Goal: Task Accomplishment & Management: Manage account settings

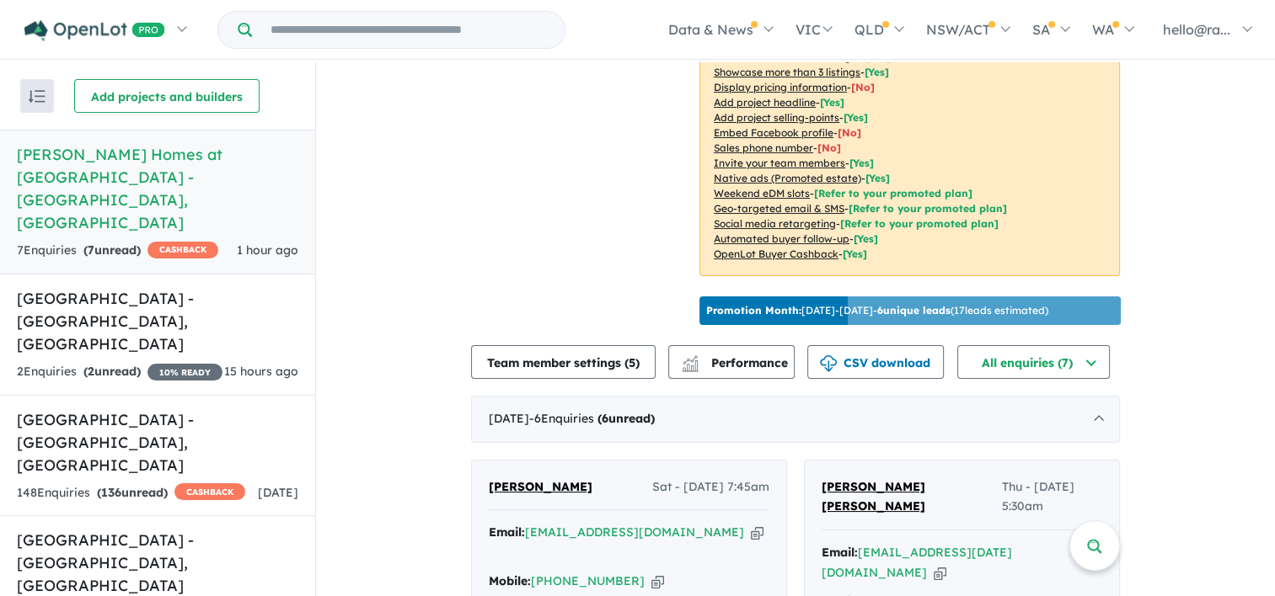
scroll to position [608, 0]
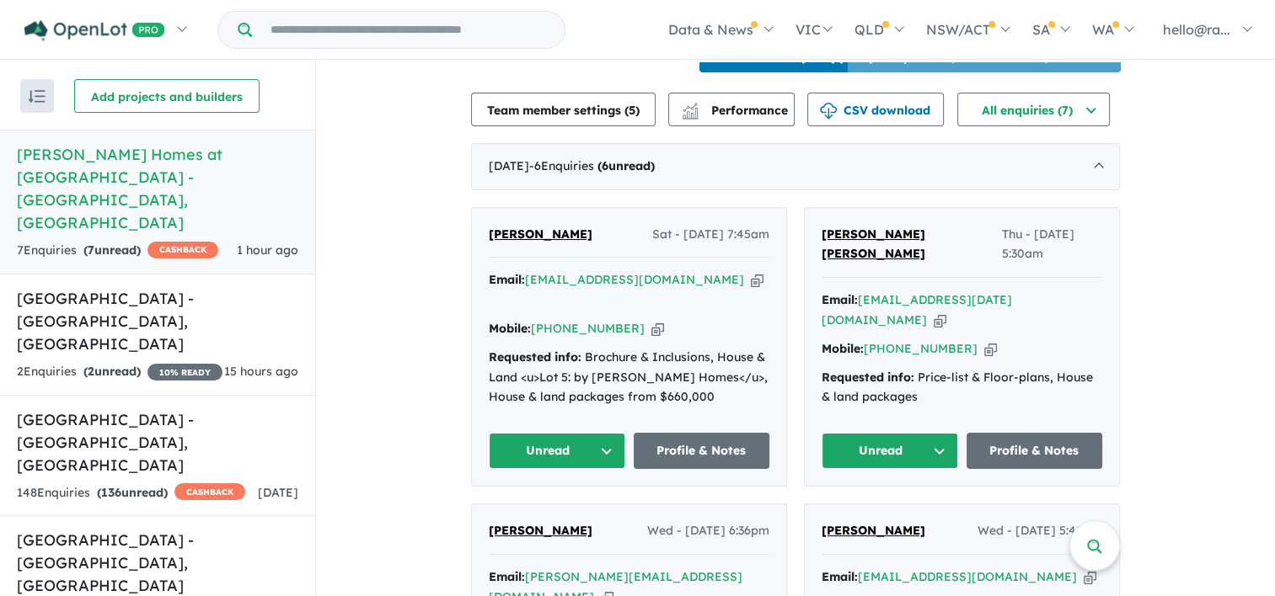
click at [708, 276] on div "Email: j.mcdonnellamatto@gmail.com Copied!" at bounding box center [629, 290] width 281 height 40
click at [751, 279] on icon "button" at bounding box center [757, 280] width 13 height 18
click at [651, 320] on icon "button" at bounding box center [657, 329] width 13 height 18
drag, startPoint x: 578, startPoint y: 233, endPoint x: 488, endPoint y: 233, distance: 90.1
click at [489, 233] on div "Joe McDonnell Sat - 13/09/2025, 7:45am" at bounding box center [629, 242] width 281 height 34
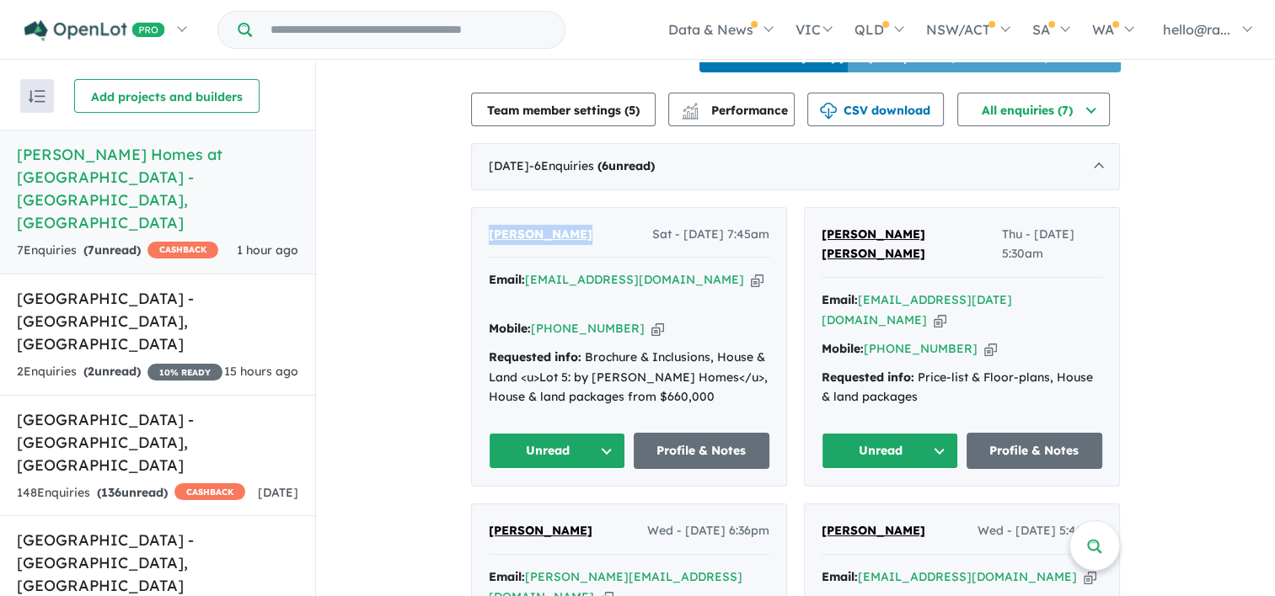
drag, startPoint x: 488, startPoint y: 233, endPoint x: 511, endPoint y: 238, distance: 24.1
copy span "Joe McDonnell"
click at [751, 281] on icon "button" at bounding box center [757, 280] width 13 height 18
copy span "Joe McDonnell"
click at [651, 320] on icon "button" at bounding box center [657, 329] width 13 height 18
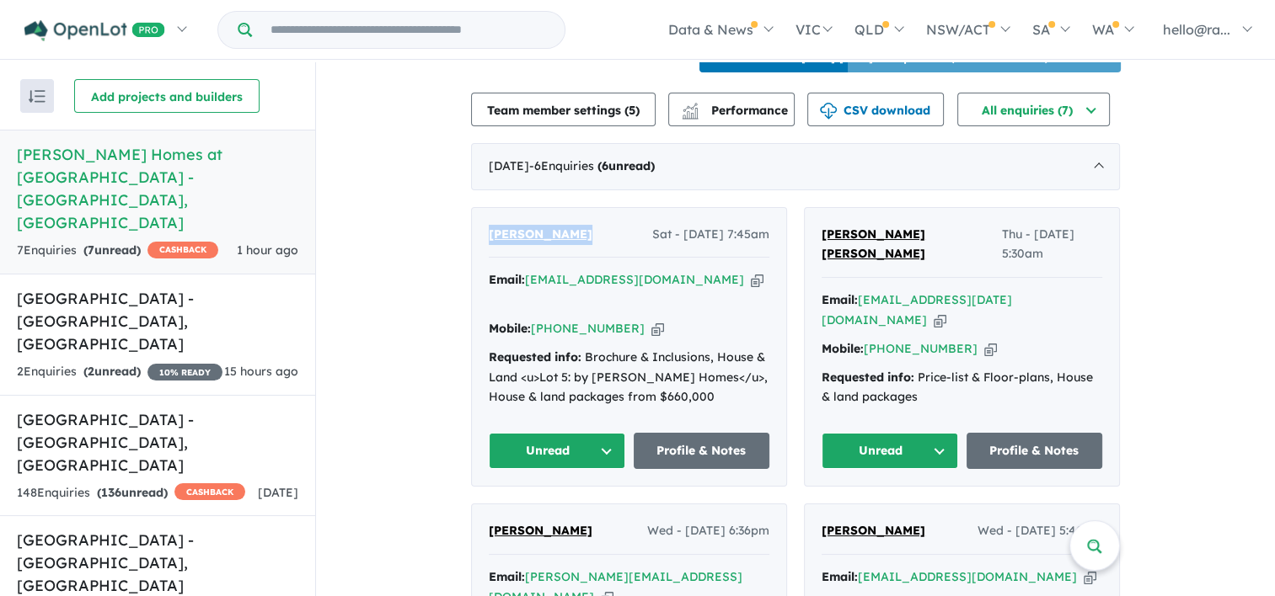
copy span "Joe McDonnell"
click at [714, 433] on link "Profile & Notes" at bounding box center [701, 451] width 136 height 36
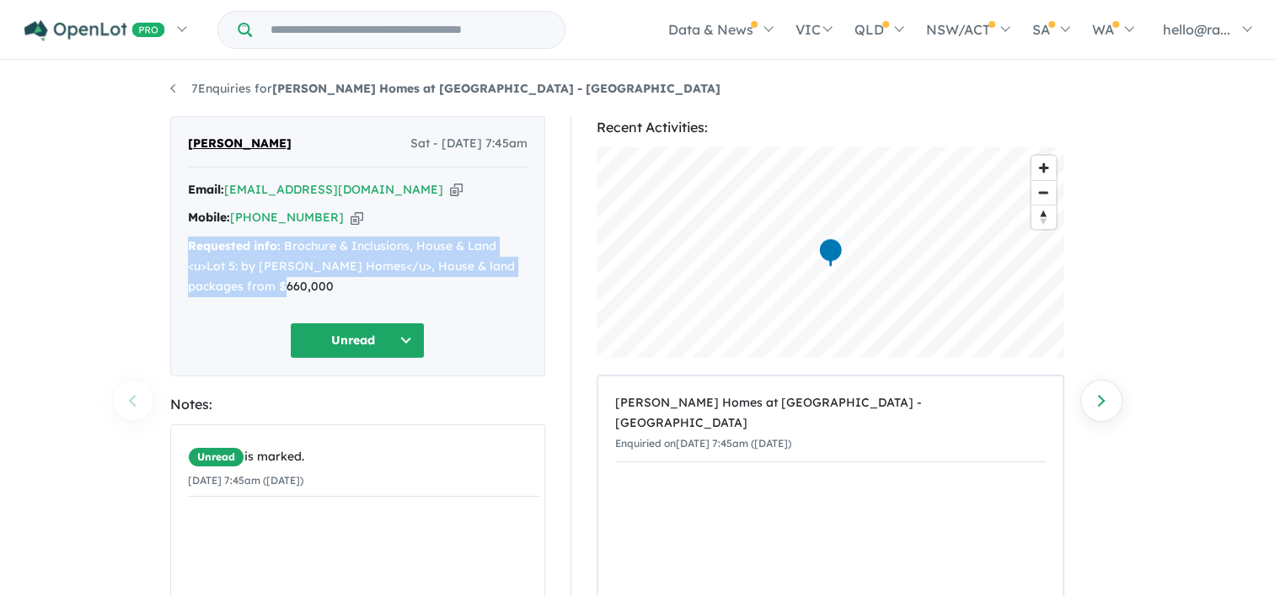
drag, startPoint x: 290, startPoint y: 291, endPoint x: 165, endPoint y: 240, distance: 134.5
click at [165, 240] on div "Joe McDonnell Sat - 13/09/2025, 7:45am Email: j.mcdonnellamatto@gmail.com Copie…" at bounding box center [358, 469] width 400 height 706
drag, startPoint x: 165, startPoint y: 240, endPoint x: 199, endPoint y: 259, distance: 38.9
copy div "Requested info: Brochure & Inclusions, House & Land <u>Lot 5: by Rawson Homes</…"
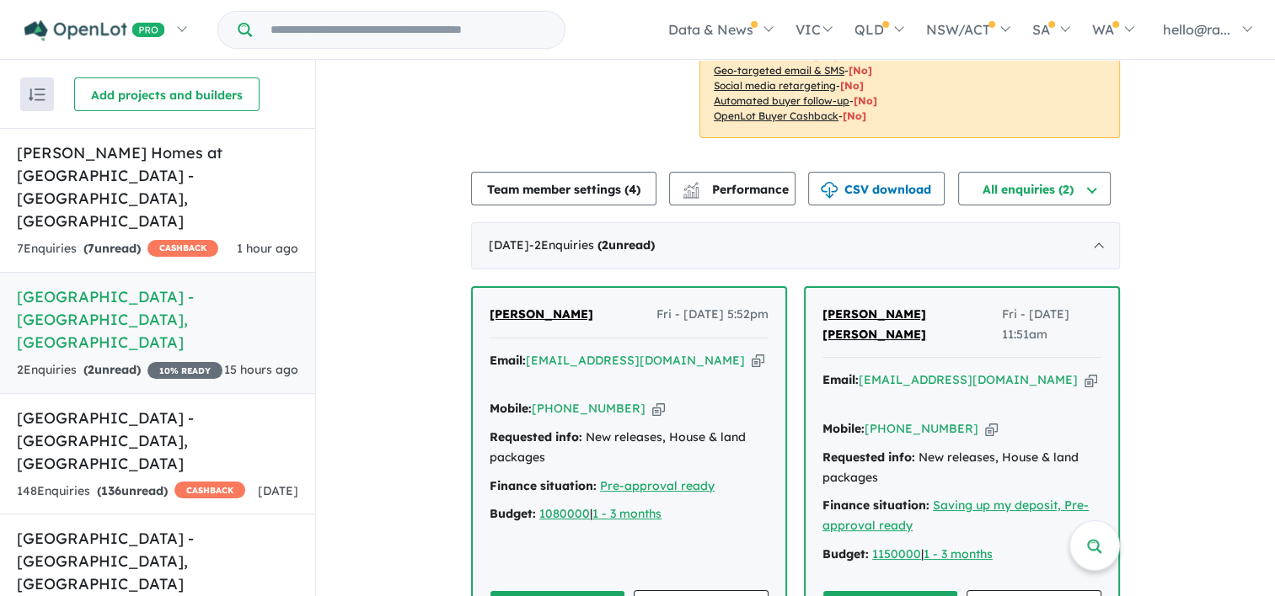
scroll to position [3, 0]
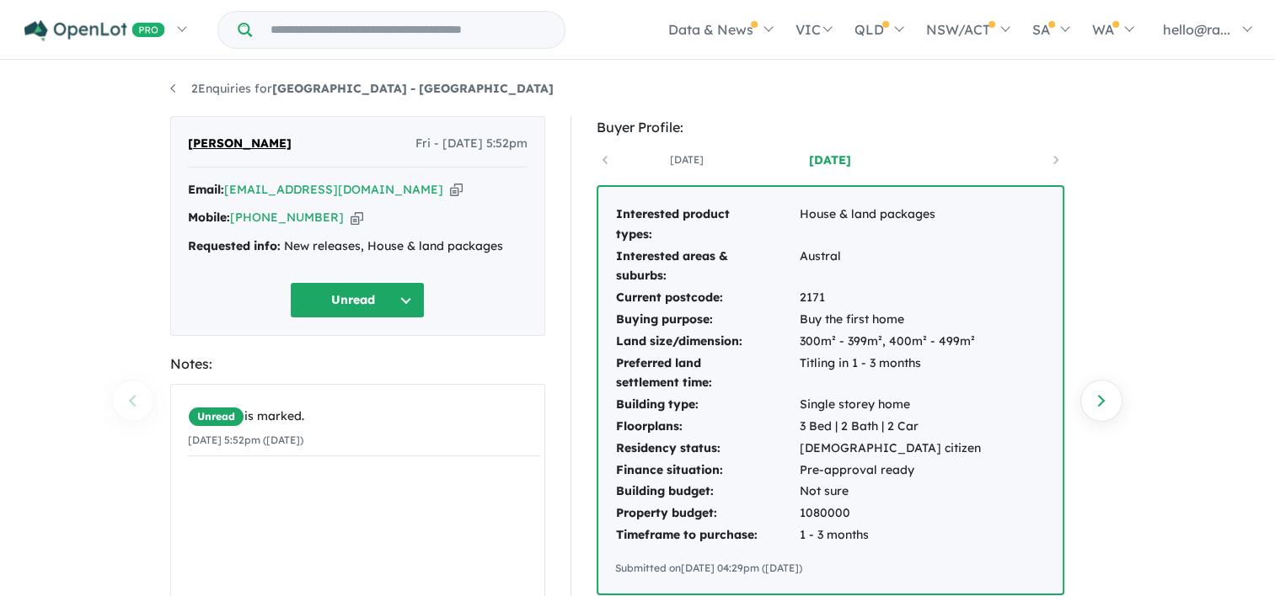
click at [450, 188] on icon "button" at bounding box center [456, 190] width 13 height 18
drag, startPoint x: 288, startPoint y: 245, endPoint x: 314, endPoint y: 246, distance: 26.1
click at [314, 246] on div "Requested info: New releases, House & land packages" at bounding box center [357, 247] width 339 height 20
